Goal: Information Seeking & Learning: Check status

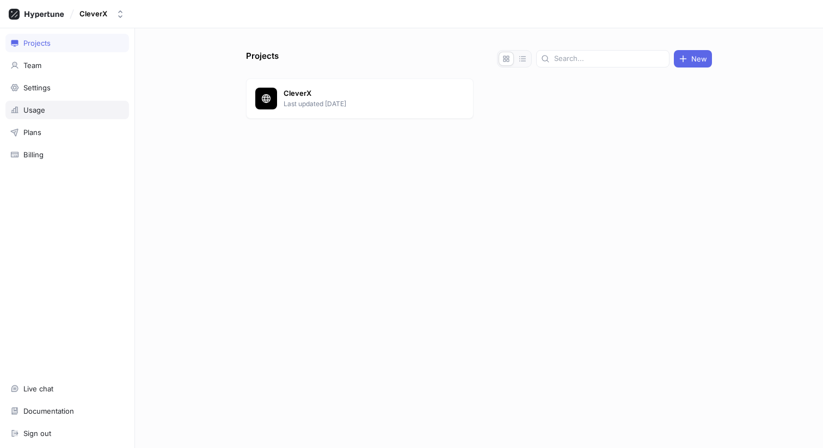
click at [44, 102] on div "Usage" at bounding box center [67, 110] width 124 height 18
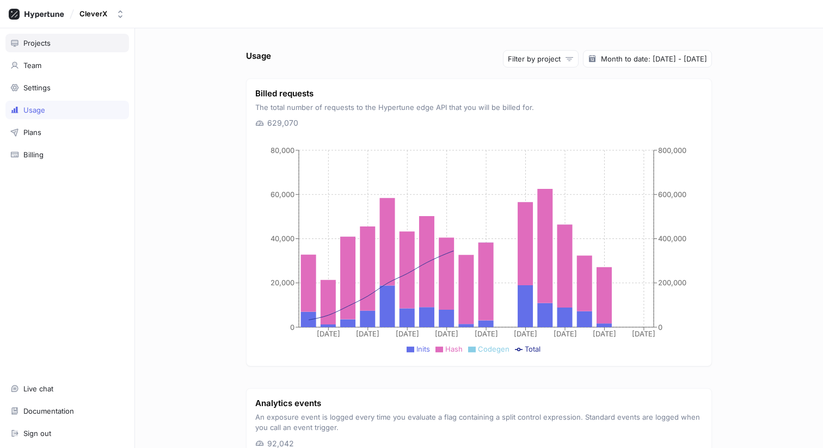
click at [41, 36] on div "Projects" at bounding box center [67, 43] width 124 height 18
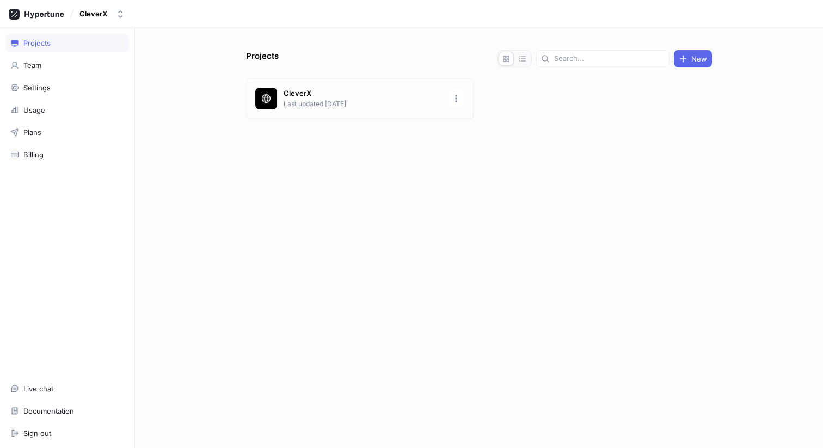
click at [312, 103] on p "Last updated [DATE]" at bounding box center [362, 104] width 158 height 10
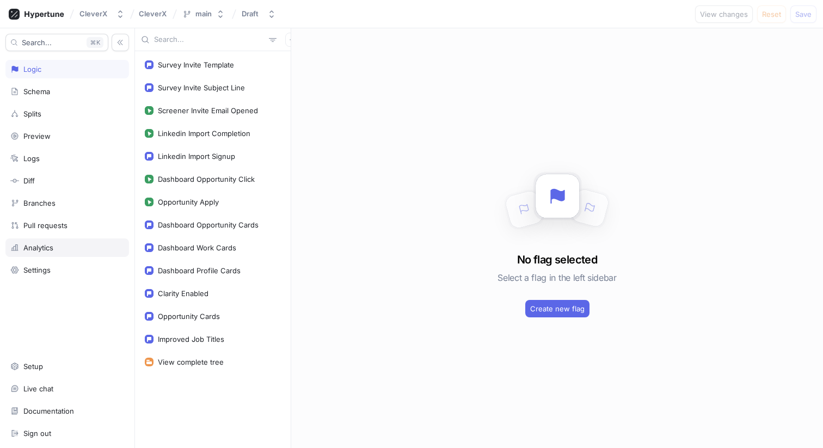
click at [56, 242] on div "Analytics" at bounding box center [67, 247] width 124 height 18
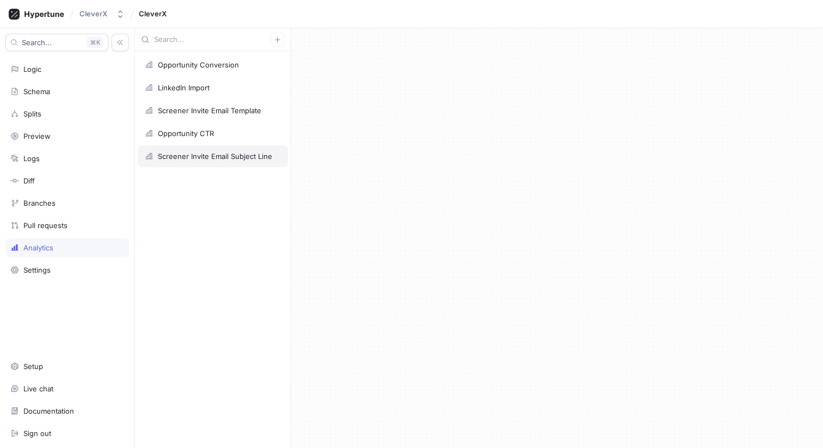
click at [216, 153] on div "Screener Invite Email Subject Line" at bounding box center [215, 156] width 114 height 9
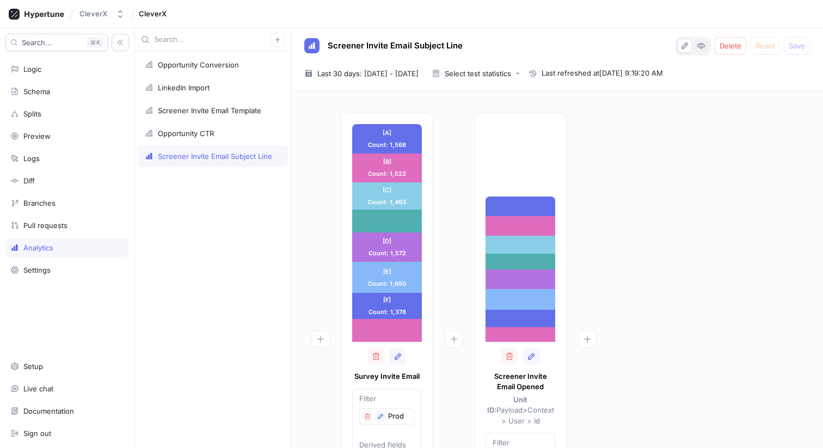
click at [700, 45] on icon "button" at bounding box center [700, 45] width 9 height 9
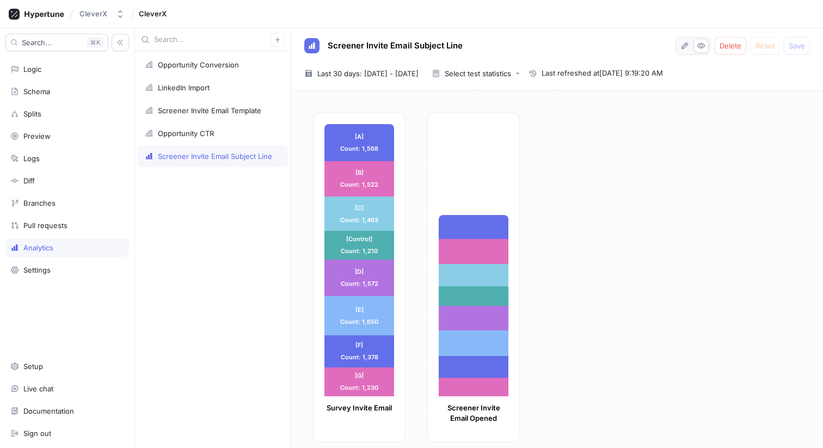
click at [394, 63] on div "Screener Invite Email Subject Line Delete Reset Save [DATE] ~ [DATE] Last 30 da…" at bounding box center [557, 59] width 532 height 63
click at [394, 76] on span "Last 30 days: [DATE] - [DATE]" at bounding box center [367, 73] width 101 height 11
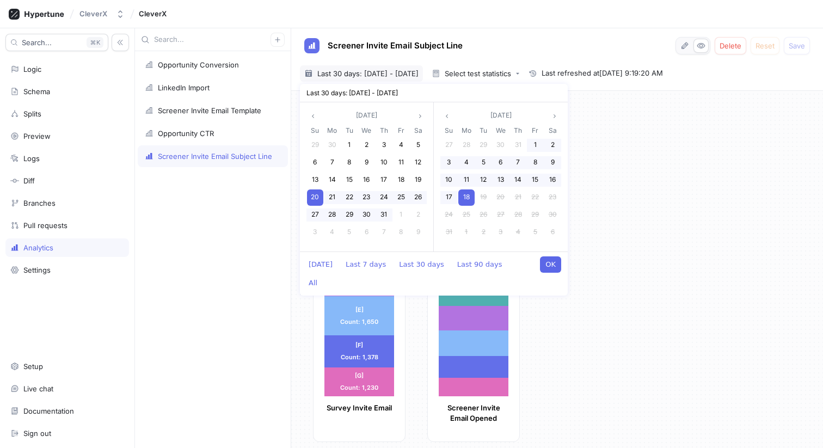
click at [465, 200] on span "18" at bounding box center [466, 197] width 7 height 8
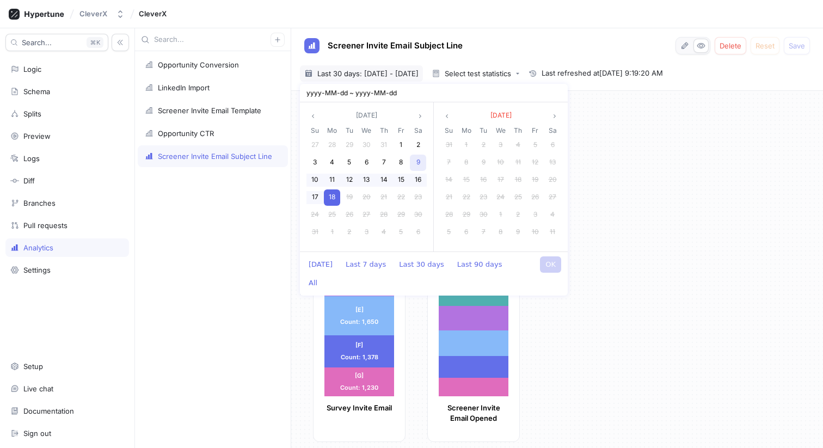
click at [412, 164] on div "9" at bounding box center [418, 163] width 16 height 16
click at [557, 265] on button "OK" at bounding box center [550, 264] width 21 height 16
type input "[DATE] ~ [DATE]"
